Goal: Complete application form

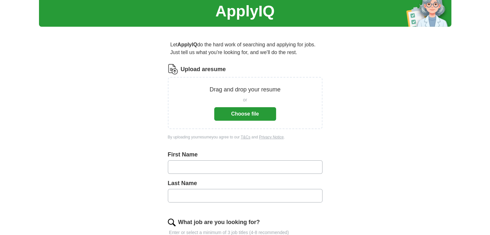
scroll to position [24, 0]
click at [248, 111] on button "Choose file" at bounding box center [245, 114] width 62 height 14
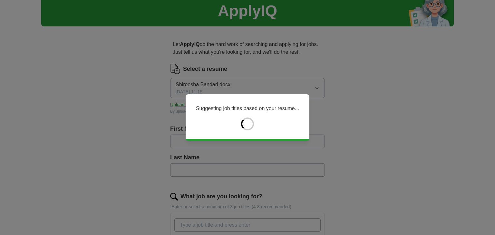
type input "*********"
type input "*******"
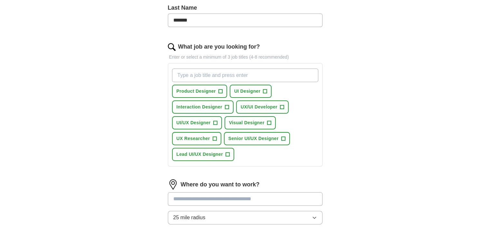
scroll to position [200, 0]
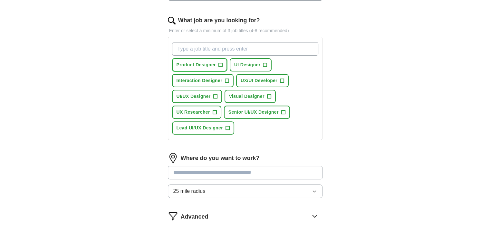
click at [219, 65] on span "+" at bounding box center [221, 65] width 4 height 5
click at [265, 66] on span "+" at bounding box center [265, 65] width 4 height 5
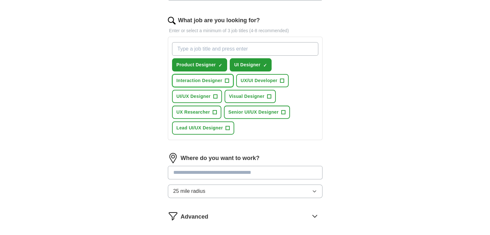
click at [229, 80] on button "Interaction Designer +" at bounding box center [203, 80] width 62 height 13
click at [283, 81] on span "+" at bounding box center [282, 80] width 4 height 5
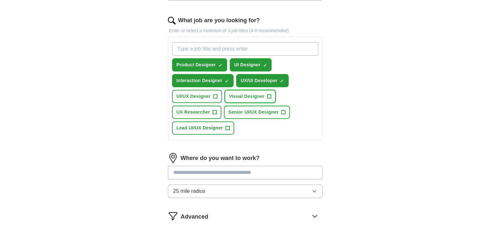
click at [264, 96] on span "Visual Designer" at bounding box center [246, 96] width 35 height 7
click at [215, 96] on span "+" at bounding box center [215, 96] width 4 height 5
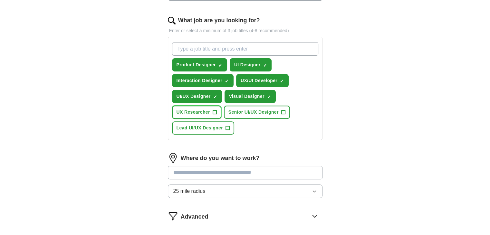
click at [215, 110] on span "+" at bounding box center [215, 112] width 4 height 5
click at [286, 114] on button "Senior UI/UX Designer +" at bounding box center [257, 112] width 66 height 13
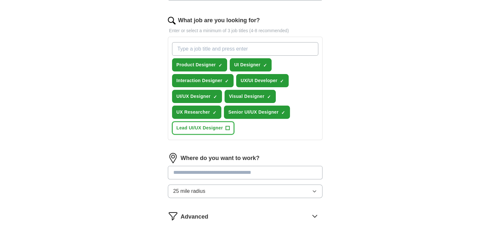
click at [228, 121] on button "Lead UI/UX Designer +" at bounding box center [203, 127] width 62 height 13
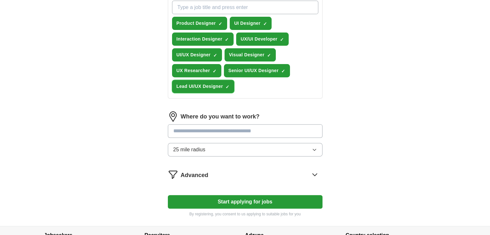
scroll to position [247, 0]
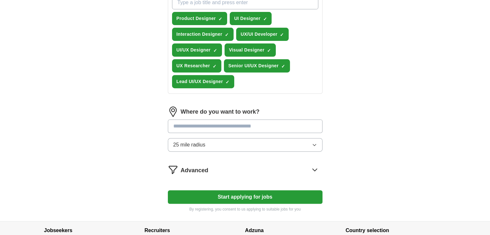
click at [219, 121] on input "text" at bounding box center [245, 127] width 155 height 14
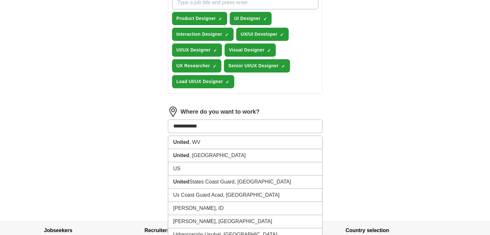
type input "**********"
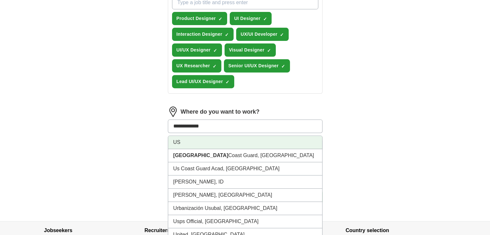
click at [202, 139] on li "US" at bounding box center [245, 142] width 154 height 13
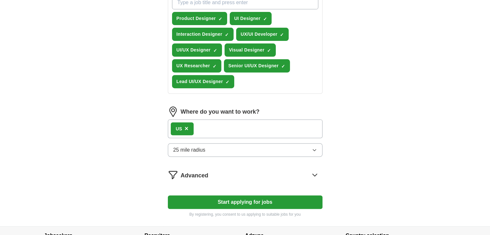
click at [251, 199] on button "Start applying for jobs" at bounding box center [245, 203] width 155 height 14
select select "**"
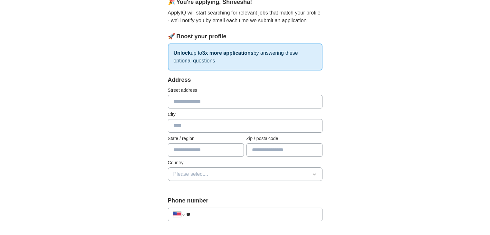
scroll to position [0, 0]
